Goal: Find specific page/section: Find specific page/section

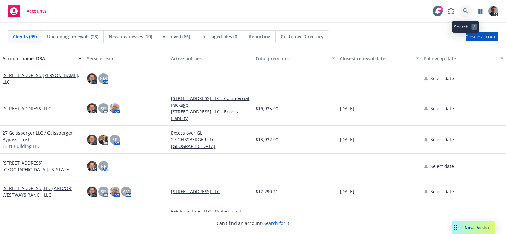
click at [465, 11] on icon at bounding box center [466, 11] width 6 height 6
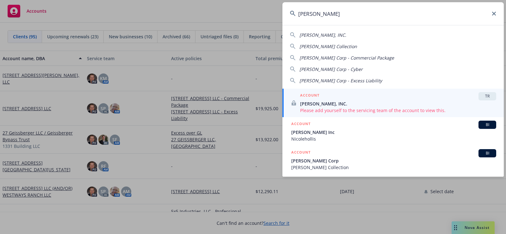
click at [343, 34] on div "[PERSON_NAME], INC." at bounding box center [393, 35] width 206 height 7
type input "[PERSON_NAME], INC."
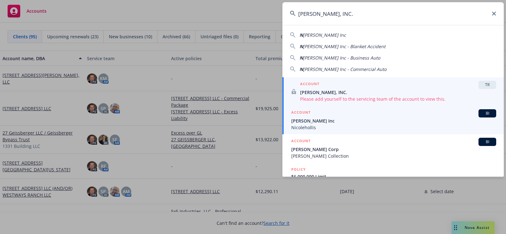
click at [350, 119] on span "[PERSON_NAME] Inc" at bounding box center [393, 120] width 205 height 7
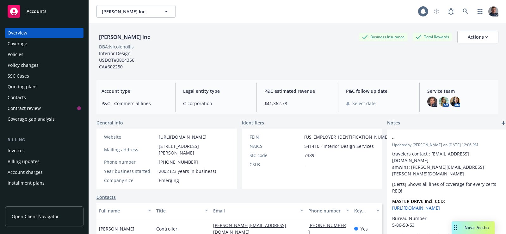
click at [27, 51] on div "Policies" at bounding box center [44, 54] width 73 height 10
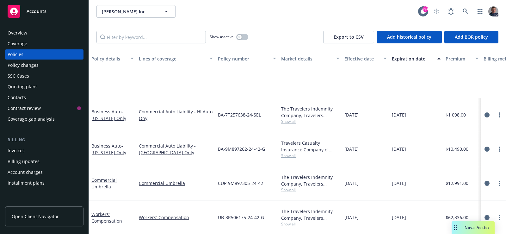
scroll to position [158, 0]
